Goal: Task Accomplishment & Management: Complete application form

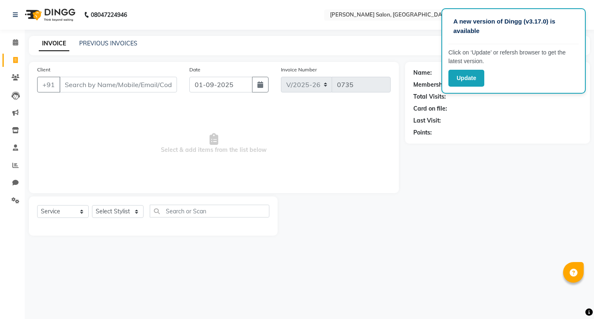
select select "7550"
select select "service"
click at [134, 210] on select "Select Stylist [PERSON_NAME] Manager [PERSON_NAME] Poonam Pakire [PERSON_NAME] …" at bounding box center [118, 211] width 52 height 13
select select "63154"
click at [92, 205] on select "Select Stylist [PERSON_NAME] Manager [PERSON_NAME] Poonam Pakire [PERSON_NAME] …" at bounding box center [118, 211] width 52 height 13
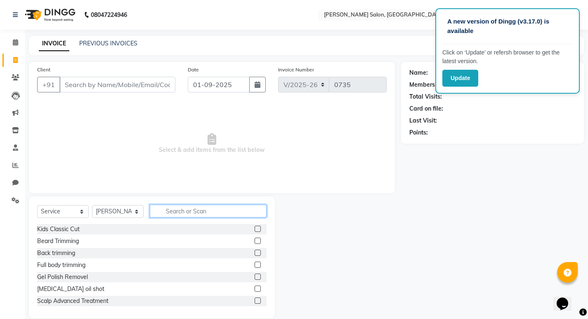
click at [187, 211] on input "text" at bounding box center [208, 211] width 117 height 13
type input "majirel"
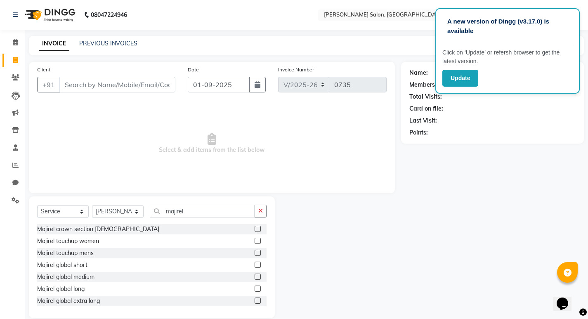
click at [255, 242] on label at bounding box center [258, 241] width 6 height 6
click at [255, 242] on input "checkbox" at bounding box center [257, 240] width 5 height 5
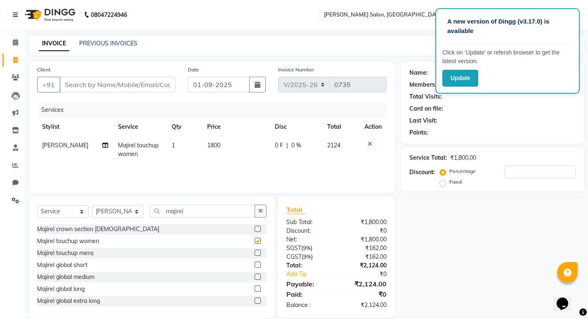
checkbox input "false"
click at [261, 208] on icon "button" at bounding box center [260, 211] width 5 height 6
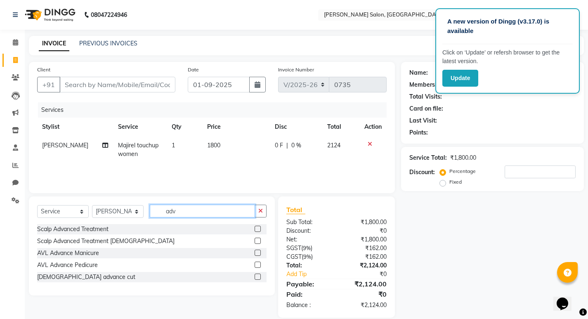
type input "adv"
click at [257, 278] on label at bounding box center [258, 277] width 6 height 6
click at [257, 278] on input "checkbox" at bounding box center [257, 276] width 5 height 5
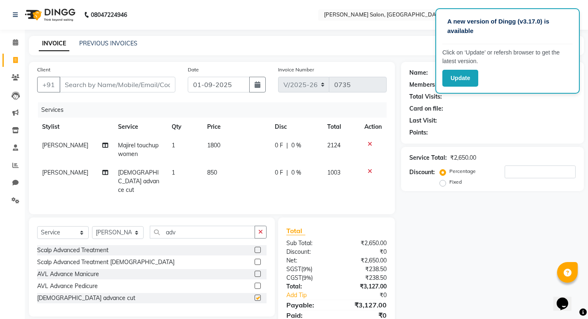
checkbox input "false"
click at [159, 86] on input "Client" at bounding box center [117, 85] width 116 height 16
type input "8"
type input "0"
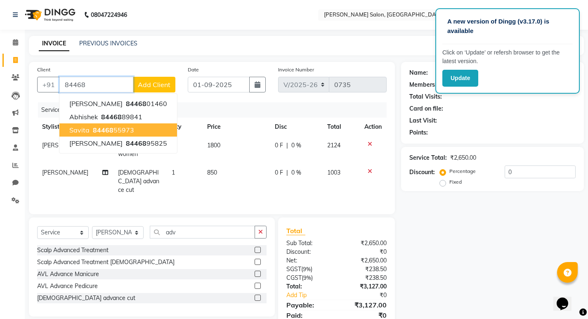
click at [132, 129] on button "savita 84468 55973" at bounding box center [118, 129] width 118 height 13
type input "8446855973"
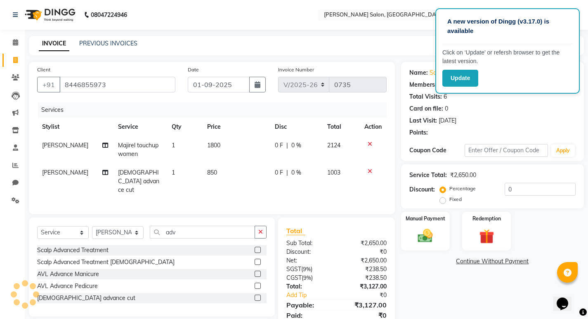
select select "1: Object"
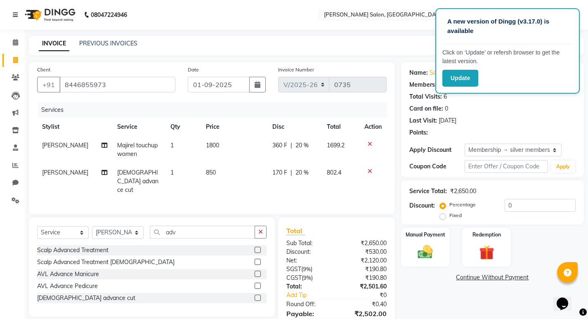
type input "20"
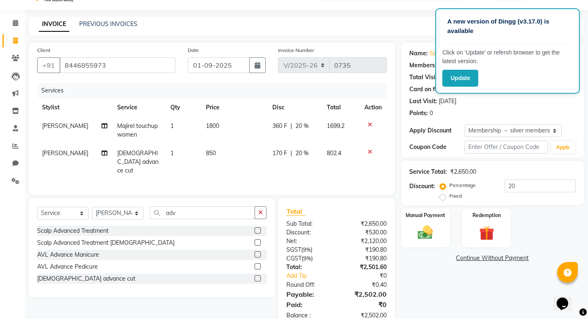
scroll to position [38, 0]
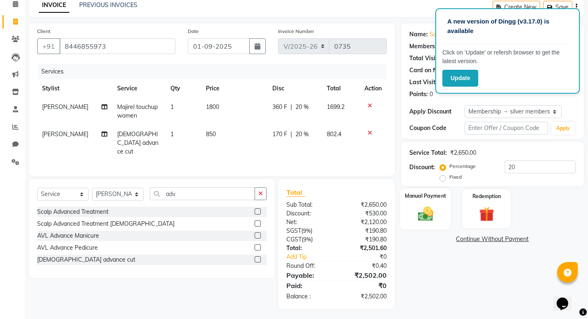
click at [427, 202] on div "Manual Payment" at bounding box center [425, 209] width 51 height 41
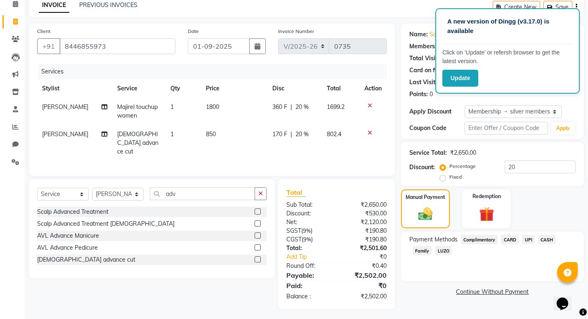
click at [531, 238] on span "UPI" at bounding box center [528, 239] width 13 height 9
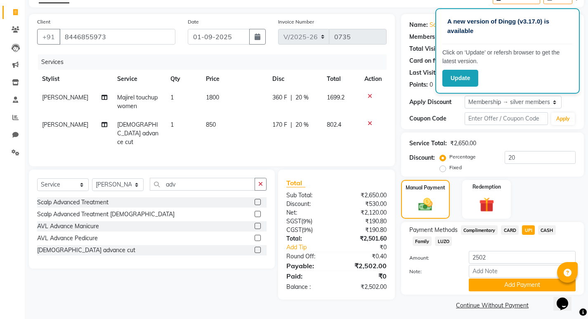
scroll to position [53, 0]
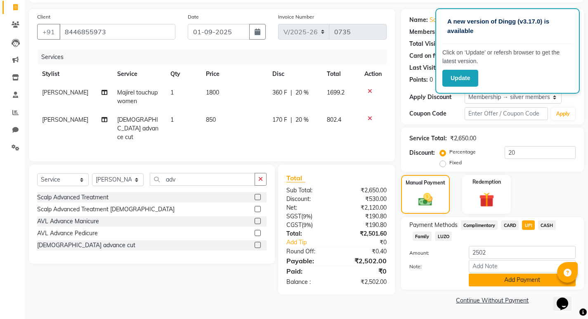
click at [507, 280] on button "Add Payment" at bounding box center [522, 280] width 107 height 13
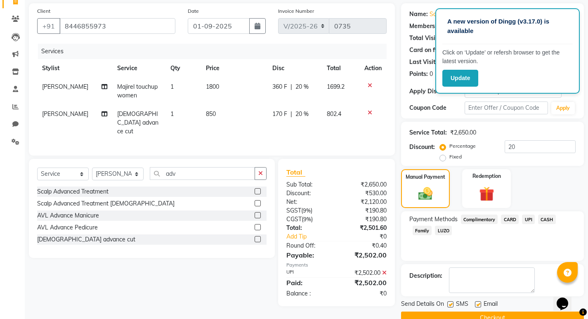
scroll to position [76, 0]
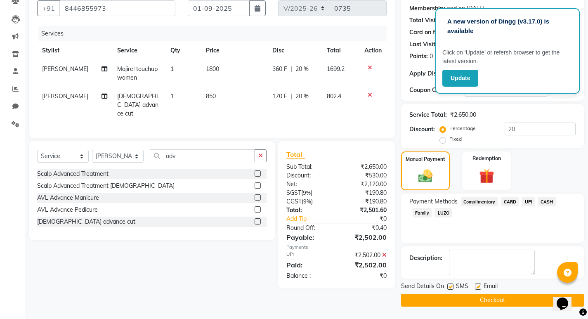
click at [464, 301] on button "Checkout" at bounding box center [492, 300] width 183 height 13
